Goal: Task Accomplishment & Management: Manage account settings

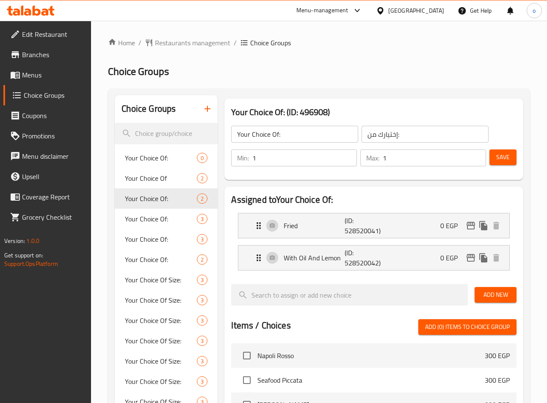
click at [208, 53] on div "Home / Restaurants management / Choice Groups Choice Groups Choice Groups Your …" at bounding box center [319, 349] width 422 height 622
click at [199, 46] on span "Restaurants management" at bounding box center [192, 43] width 75 height 10
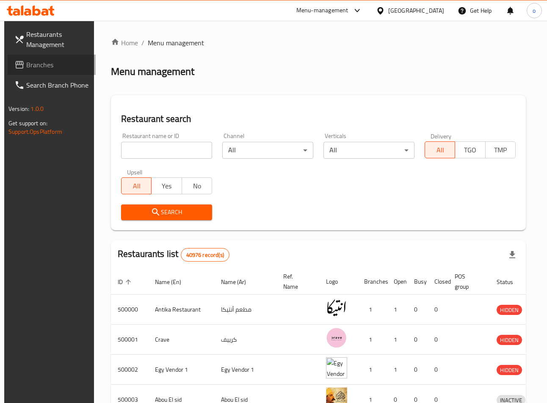
click at [55, 61] on span "Branches" at bounding box center [57, 65] width 63 height 10
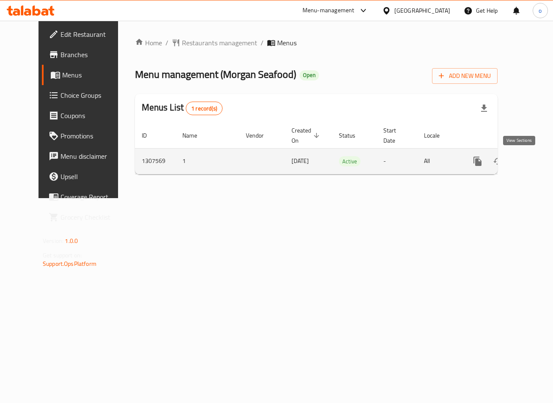
click at [534, 163] on icon "enhanced table" at bounding box center [539, 161] width 10 height 10
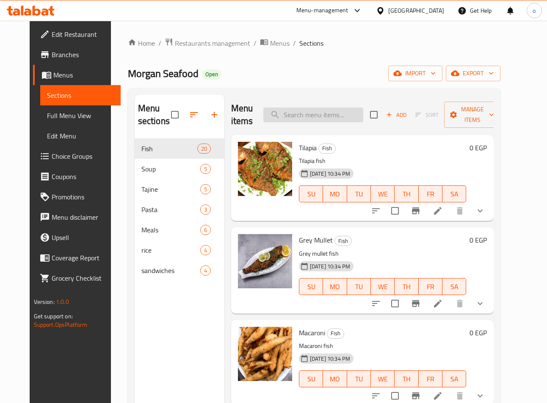
click at [335, 120] on input "search" at bounding box center [313, 115] width 100 height 15
paste input "Grilled Shrimp"
type input "Grilled Shrimp"
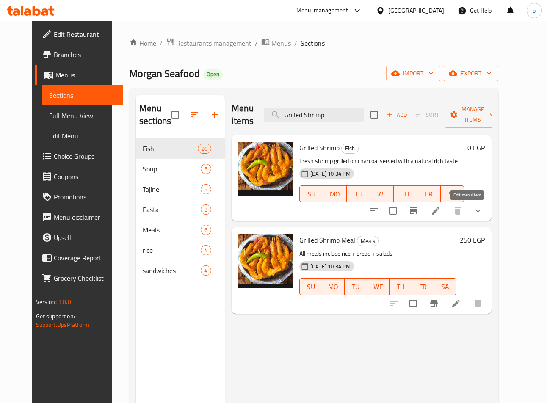
click at [441, 216] on icon at bounding box center [435, 211] width 10 height 10
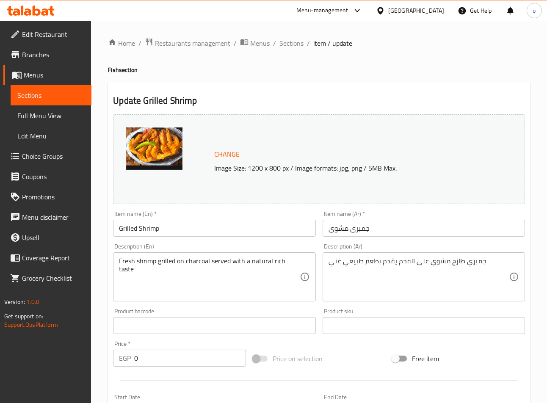
click at [389, 79] on div "Home / Restaurants management / Menus / Sections / item / update Fish section U…" at bounding box center [319, 337] width 422 height 599
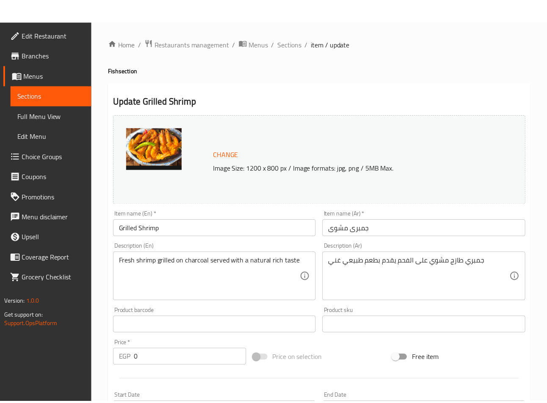
scroll to position [251, 0]
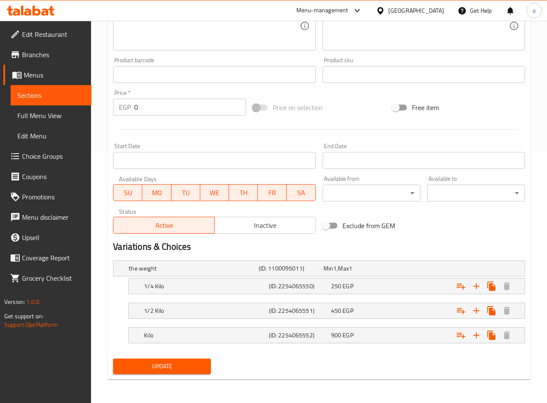
click at [265, 213] on div "Active Inactive" at bounding box center [214, 220] width 202 height 25
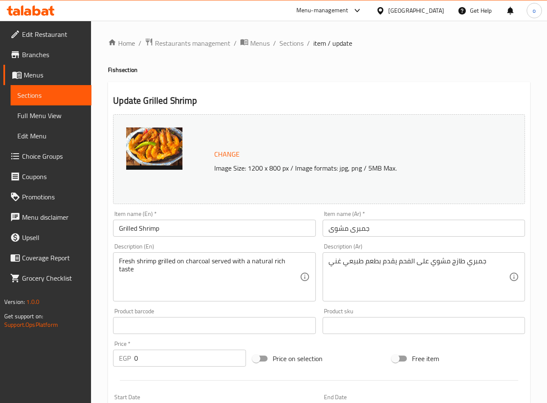
click at [338, 121] on div "Change Image Size: 1200 x 800 px / Image formats: jpg, png / 5MB Max." at bounding box center [319, 159] width 412 height 90
click at [210, 43] on span "Restaurants management" at bounding box center [192, 43] width 75 height 10
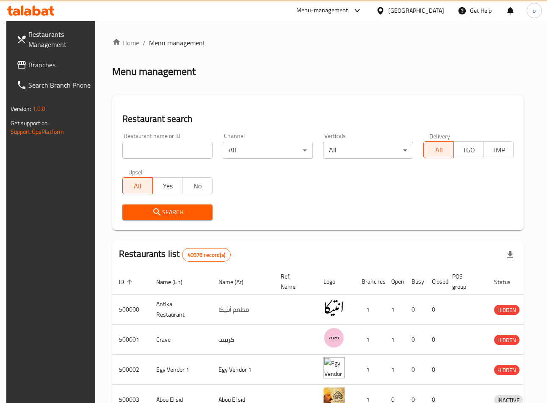
click at [52, 64] on span "Branches" at bounding box center [59, 65] width 63 height 10
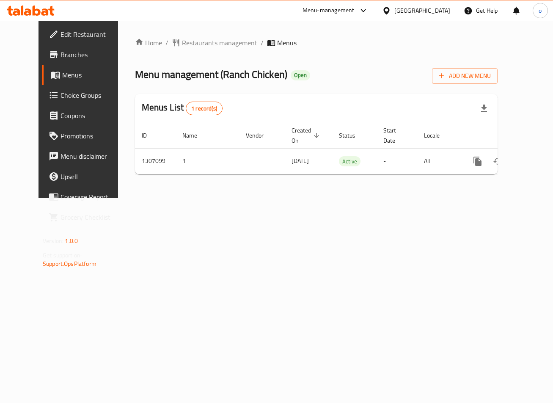
click at [66, 97] on span "Choice Groups" at bounding box center [92, 95] width 63 height 10
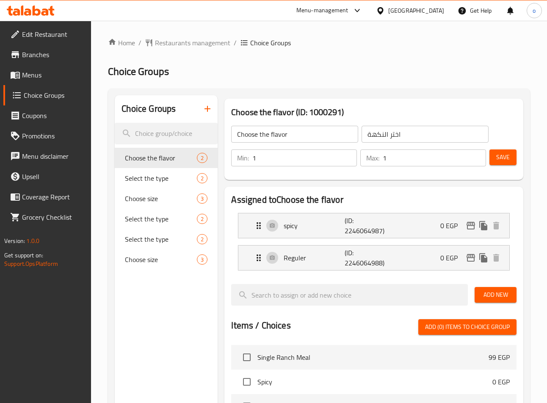
click at [169, 157] on span "Choose the flavor" at bounding box center [161, 158] width 72 height 10
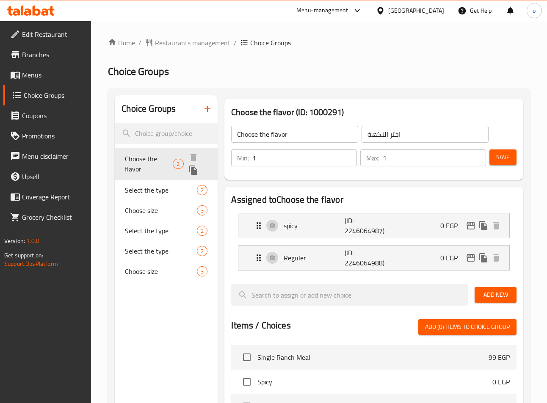
click at [163, 160] on span "Choose the flavor" at bounding box center [149, 164] width 48 height 20
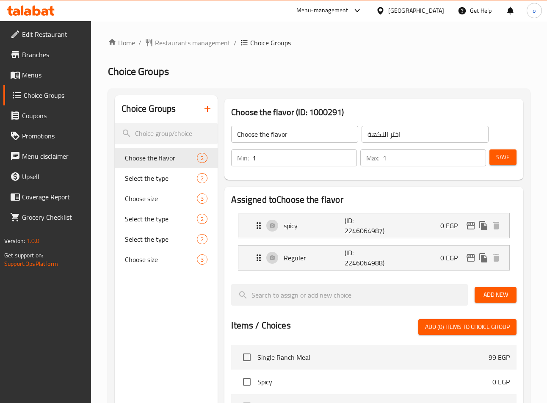
click at [336, 69] on h2 "Choice Groups" at bounding box center [319, 72] width 422 height 14
click at [199, 41] on span "Restaurants management" at bounding box center [192, 43] width 75 height 10
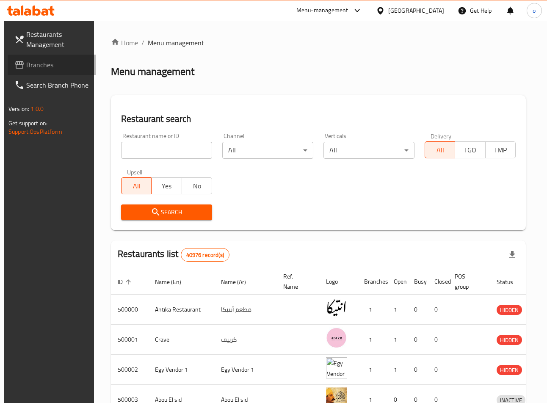
click at [44, 65] on span "Branches" at bounding box center [57, 65] width 63 height 10
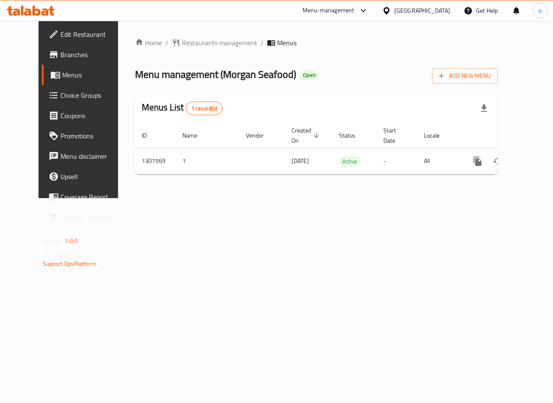
click at [61, 94] on span "Choice Groups" at bounding box center [92, 95] width 63 height 10
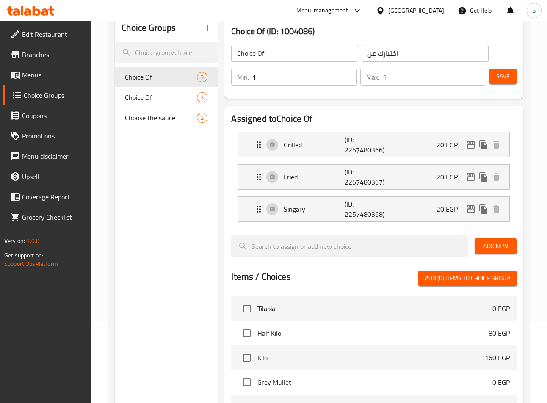
scroll to position [85, 0]
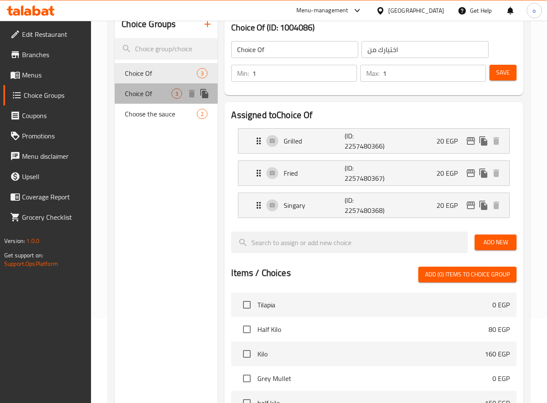
click at [137, 98] on span "Choice Of" at bounding box center [148, 93] width 47 height 10
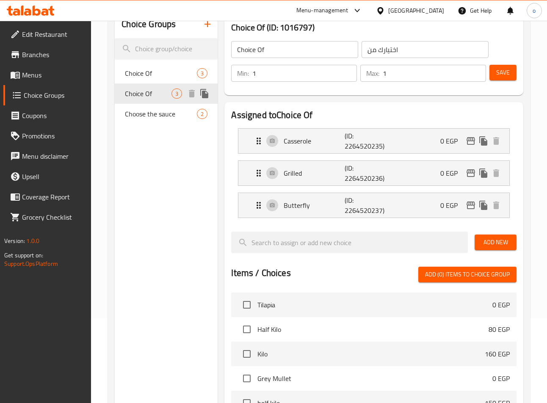
click at [165, 97] on span "Choice Of" at bounding box center [148, 93] width 47 height 10
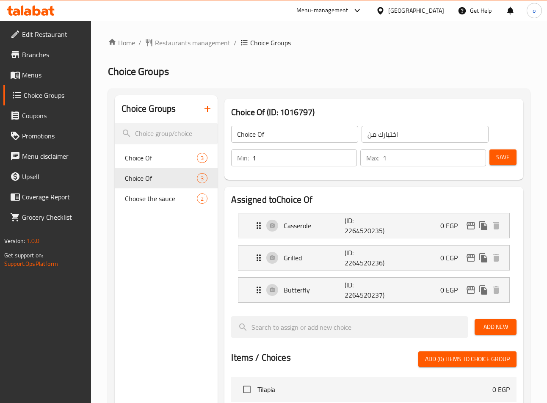
click at [363, 70] on h2 "Choice Groups" at bounding box center [319, 72] width 422 height 14
click at [175, 45] on span "Restaurants management" at bounding box center [192, 43] width 75 height 10
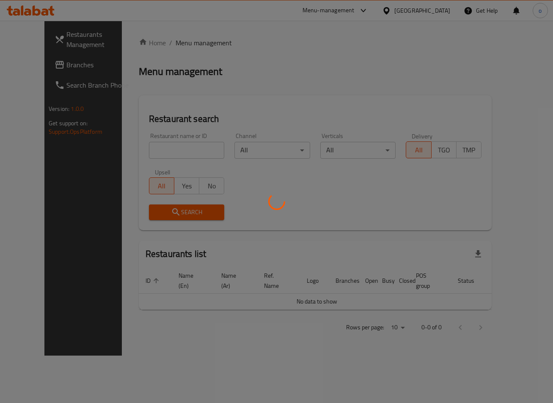
click at [41, 69] on div at bounding box center [276, 201] width 553 height 403
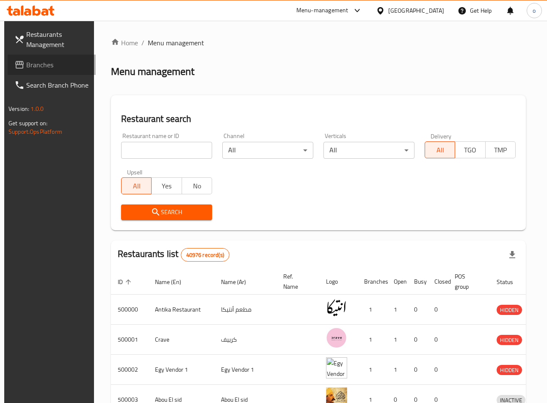
click at [41, 69] on span "Branches" at bounding box center [57, 65] width 63 height 10
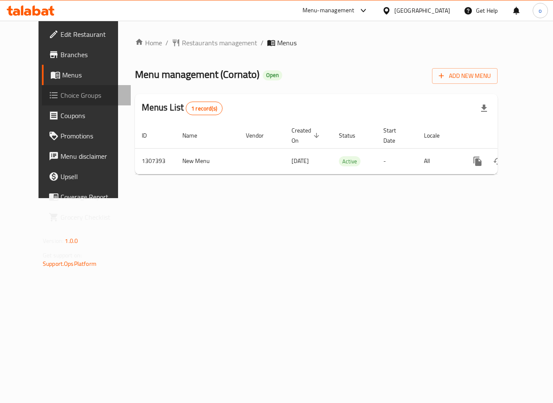
click at [61, 97] on span "Choice Groups" at bounding box center [92, 95] width 63 height 10
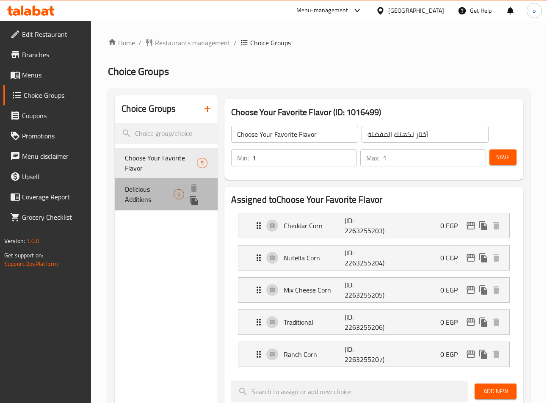
click at [151, 190] on span "Delicious Additions" at bounding box center [149, 194] width 49 height 20
type input "Delicious Additions"
type input "إضافات لذيذة"
type input "0"
type input "6"
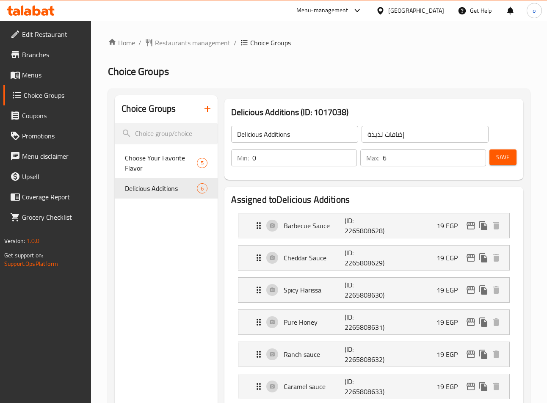
click at [370, 114] on h3 "Delicious Additions (ID: 1017038)" at bounding box center [373, 112] width 285 height 14
